Goal: Task Accomplishment & Management: Use online tool/utility

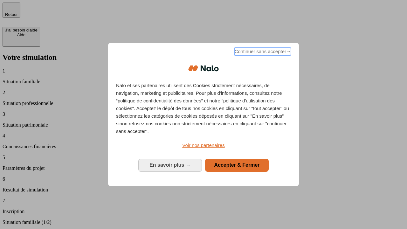
click at [262, 52] on span "Continuer sans accepter →" at bounding box center [262, 52] width 57 height 8
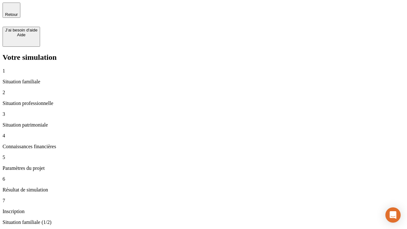
type input "30 000"
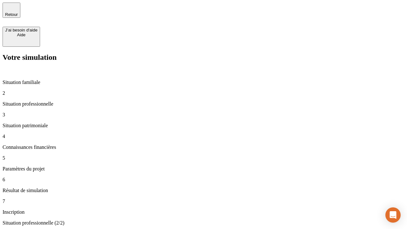
type input "40 000"
